Goal: Task Accomplishment & Management: Manage account settings

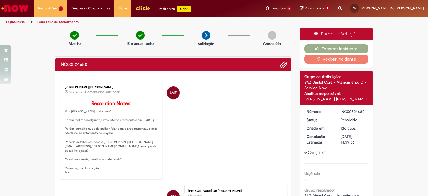
click at [103, 128] on p "Resolution Notes: Boa [PERSON_NAME], tudo bem? Foram realizados alguns ajustes …" at bounding box center [111, 138] width 93 height 74
click at [75, 136] on p "Resolution Notes: Boa [PERSON_NAME], tudo bem? Foram realizados alguns ajustes …" at bounding box center [111, 138] width 93 height 74
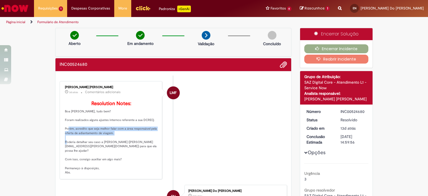
click at [75, 136] on p "Resolution Notes: Boa [PERSON_NAME], tudo bem? Foram realizados alguns ajustes …" at bounding box center [111, 138] width 93 height 74
click at [83, 142] on p "Resolution Notes: Boa [PERSON_NAME], tudo bem? Foram realizados alguns ajustes …" at bounding box center [111, 138] width 93 height 74
click at [72, 150] on p "Resolution Notes: Boa [PERSON_NAME], tudo bem? Foram realizados alguns ajustes …" at bounding box center [111, 138] width 93 height 74
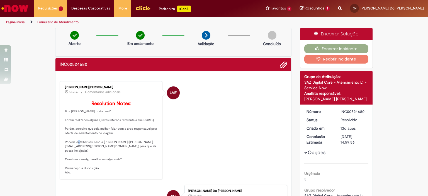
click at [72, 150] on p "Resolution Notes: Boa [PERSON_NAME], tudo bem? Foram realizados alguns ajustes …" at bounding box center [111, 138] width 93 height 74
click at [86, 162] on p "Resolution Notes: Boa [PERSON_NAME], tudo bem? Foram realizados alguns ajustes …" at bounding box center [111, 138] width 93 height 74
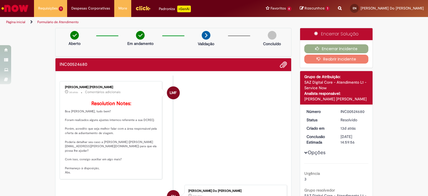
click at [95, 155] on p "Resolution Notes: Boa [PERSON_NAME], tudo bem? Foram realizados alguns ajustes …" at bounding box center [111, 138] width 93 height 74
click at [65, 154] on p "Resolution Notes: Boa [PERSON_NAME], tudo bem? Foram realizados alguns ajustes …" at bounding box center [111, 138] width 93 height 74
drag, startPoint x: 63, startPoint y: 154, endPoint x: 105, endPoint y: 153, distance: 42.4
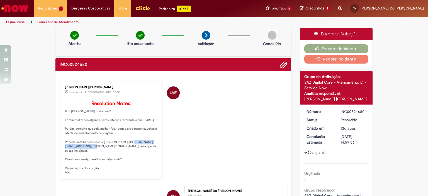
click at [105, 153] on p "Resolution Notes: Boa [PERSON_NAME], tudo bem? Foram realizados alguns ajustes …" at bounding box center [111, 138] width 93 height 74
copy p "([EMAIL_ADDRESS][PERSON_NAME][DOMAIN_NAME]"
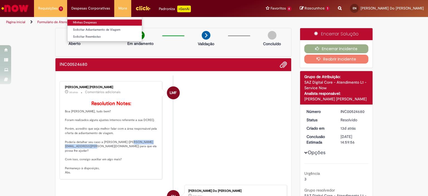
click at [80, 20] on link "Minhas Despesas" at bounding box center [104, 23] width 74 height 6
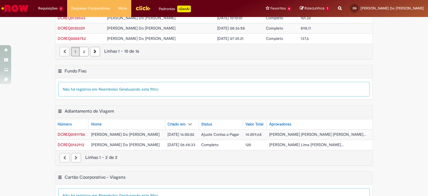
scroll to position [116, 0]
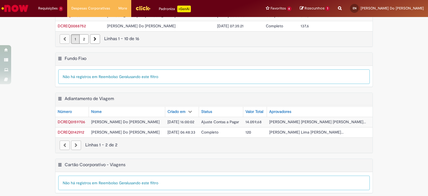
click at [190, 119] on span "[DATE] 16:00:02" at bounding box center [180, 121] width 27 height 5
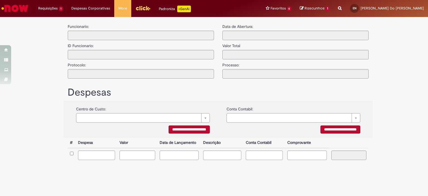
type input "**********"
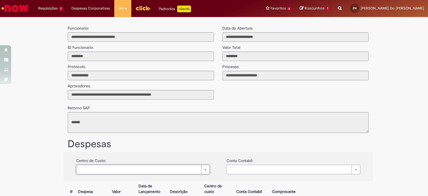
drag, startPoint x: 427, startPoint y: 26, endPoint x: 427, endPoint y: 36, distance: 9.5
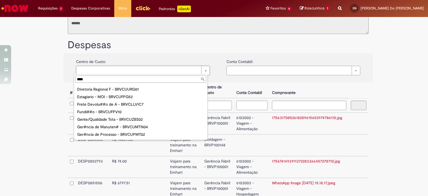
scroll to position [56, 0]
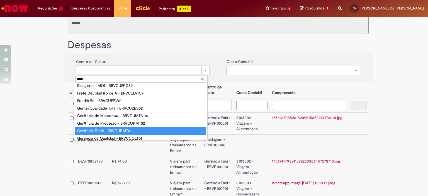
type input "****"
type input "**********"
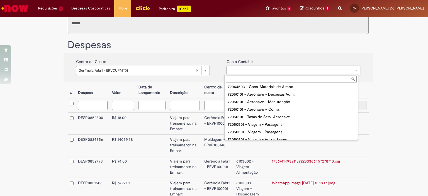
scroll to position [176, 0]
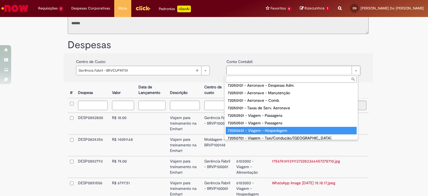
type input "**********"
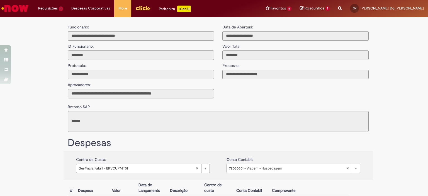
scroll to position [0, 0]
